Goal: Transaction & Acquisition: Purchase product/service

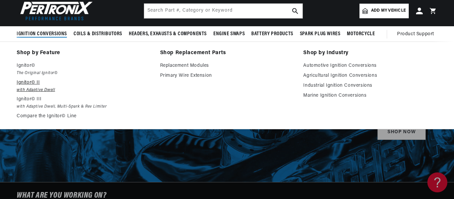
scroll to position [0, 202]
click at [44, 73] on em "The Original Ignitor©" at bounding box center [84, 73] width 134 height 7
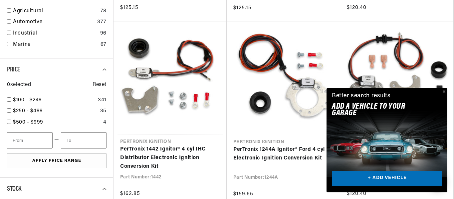
scroll to position [399, 0]
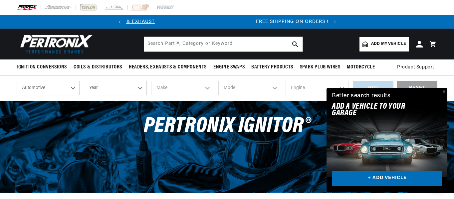
scroll to position [0, 24]
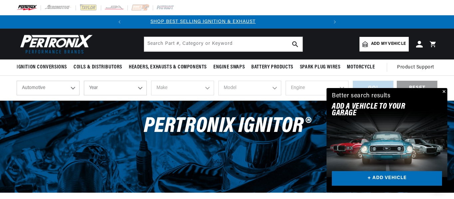
click at [73, 88] on select "Automotive Agricultural Industrial Marine Motorcycle" at bounding box center [48, 88] width 63 height 15
click at [17, 81] on select "Automotive Agricultural Industrial Marine Motorcycle" at bounding box center [48, 88] width 63 height 15
click at [141, 88] on select "Year [DATE] 2025 2024 2023 2022 2021 2020 2019 2018 2017 2016 2015 2014 2013 20…" at bounding box center [115, 88] width 63 height 15
select select "1960"
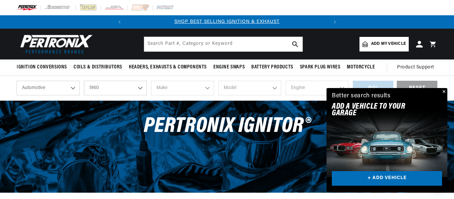
click at [84, 81] on select "Year [DATE] 2025 2024 2023 2022 2021 2020 2019 2018 2017 2016 2015 2014 2013 20…" at bounding box center [115, 88] width 63 height 15
select select "1960"
click at [208, 89] on select "Make Alfa Romeo American Motors Aston [PERSON_NAME][GEOGRAPHIC_DATA] [PERSON_NA…" at bounding box center [182, 88] width 63 height 15
select select "[PERSON_NAME]"
click at [151, 81] on select "Make Alfa Romeo American Motors Aston [PERSON_NAME][GEOGRAPHIC_DATA] [PERSON_NA…" at bounding box center [182, 88] width 63 height 15
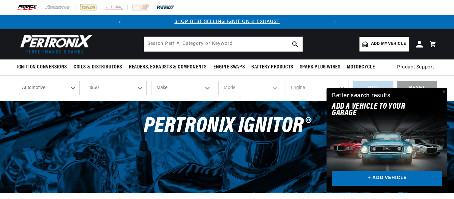
select select "[PERSON_NAME]"
click at [276, 88] on select "Model 100-6 3000" at bounding box center [249, 88] width 63 height 15
click at [208, 88] on select "Alfa Romeo American Motors Aston [PERSON_NAME][GEOGRAPHIC_DATA] [PERSON_NAME] B…" at bounding box center [182, 88] width 63 height 15
click at [443, 91] on button "Close" at bounding box center [443, 92] width 8 height 8
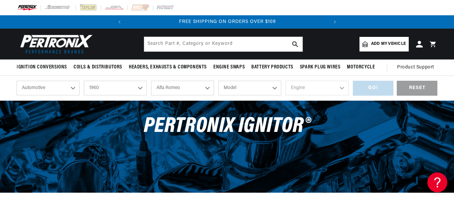
click at [275, 89] on select "Model 100-6 3000" at bounding box center [249, 88] width 63 height 15
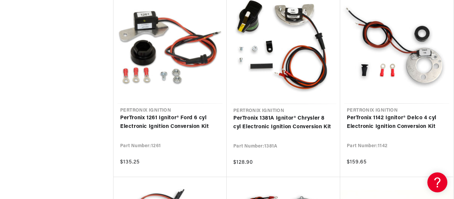
scroll to position [797, 0]
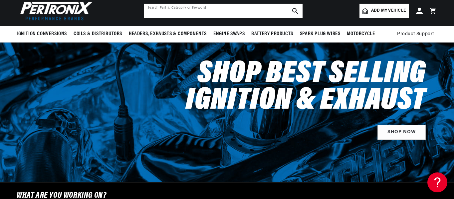
scroll to position [0, 202]
click at [272, 10] on input "text" at bounding box center [223, 11] width 158 height 15
